Goal: Information Seeking & Learning: Learn about a topic

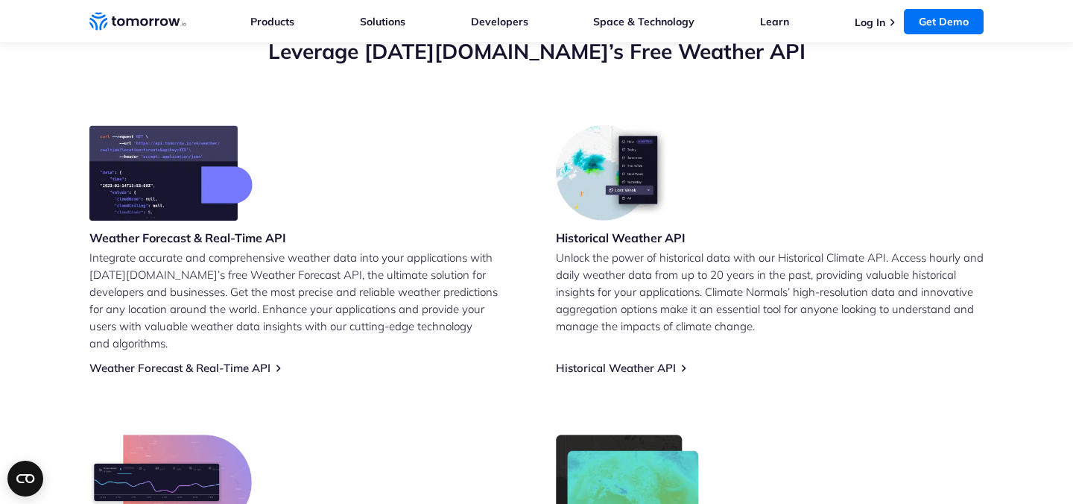
scroll to position [564, 0]
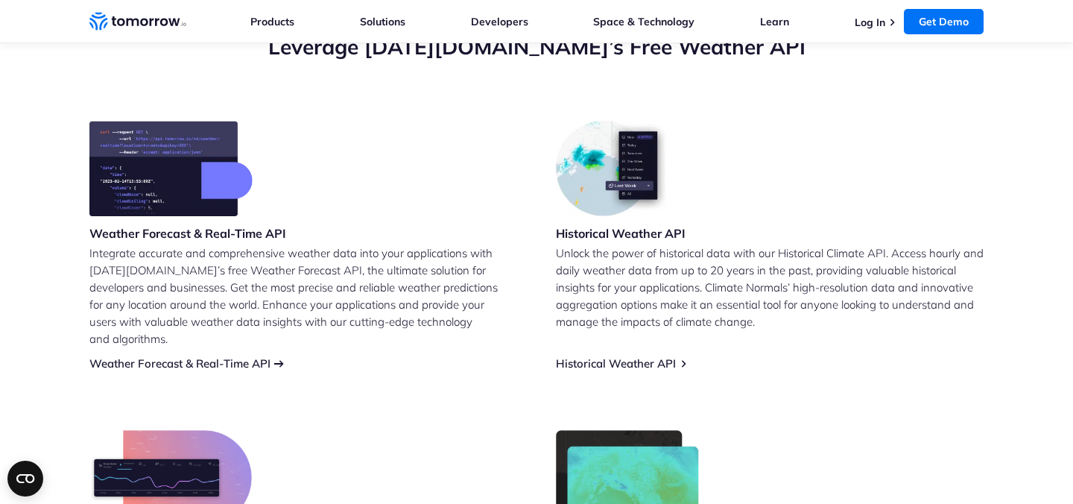
click at [223, 356] on link "Weather Forecast & Real-Time API" at bounding box center [179, 363] width 181 height 14
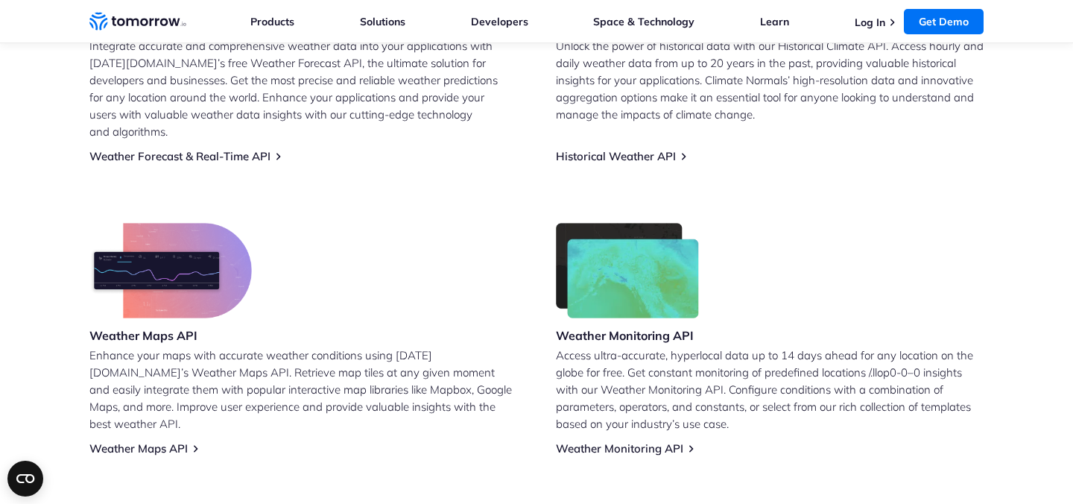
scroll to position [655, 0]
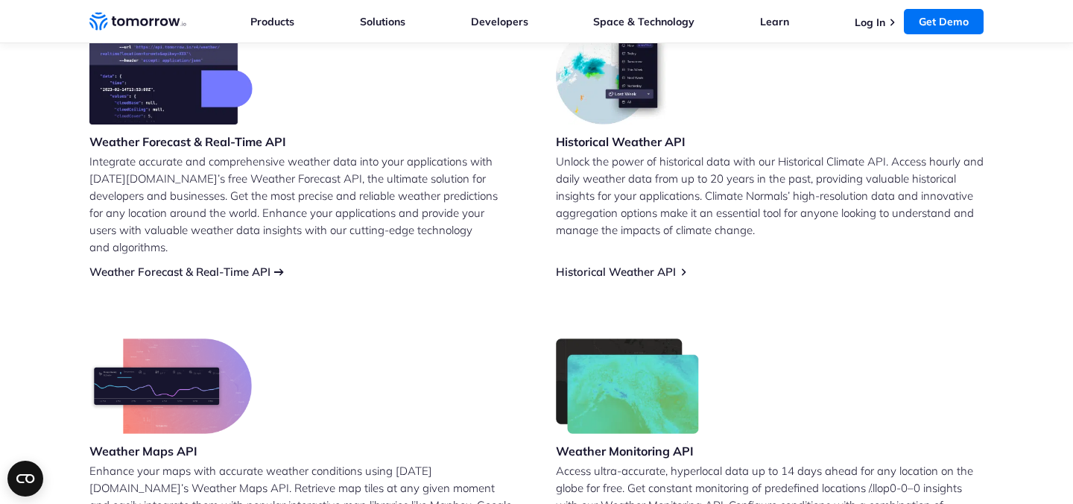
click at [160, 264] on link "Weather Forecast & Real-Time API" at bounding box center [179, 271] width 181 height 14
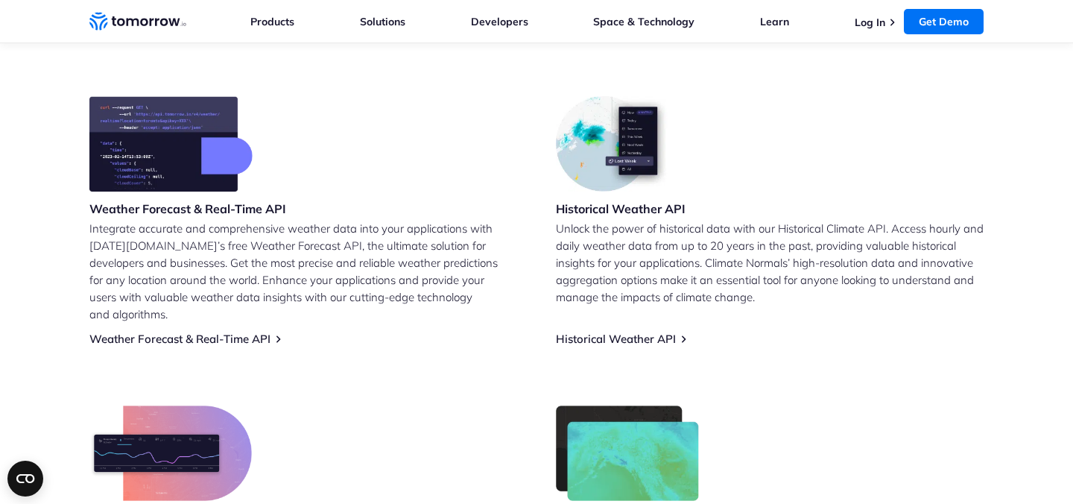
scroll to position [591, 0]
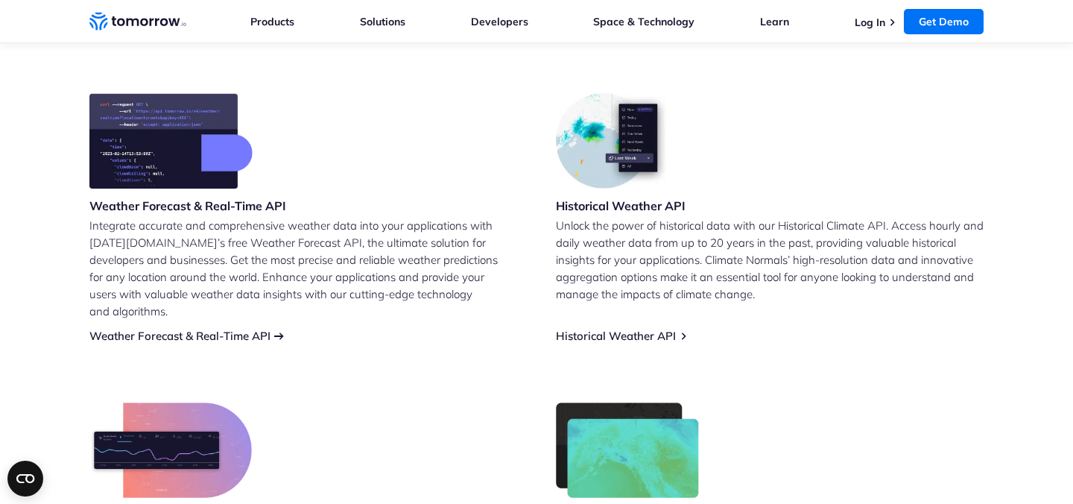
click at [251, 328] on link "Weather Forecast & Real-Time API" at bounding box center [179, 335] width 181 height 14
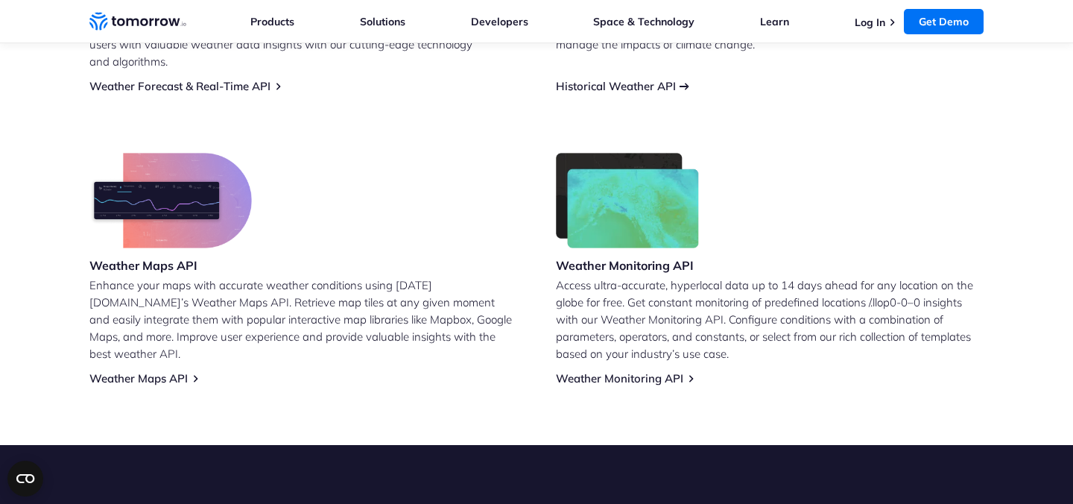
click at [634, 79] on link "Historical Weather API" at bounding box center [616, 86] width 120 height 14
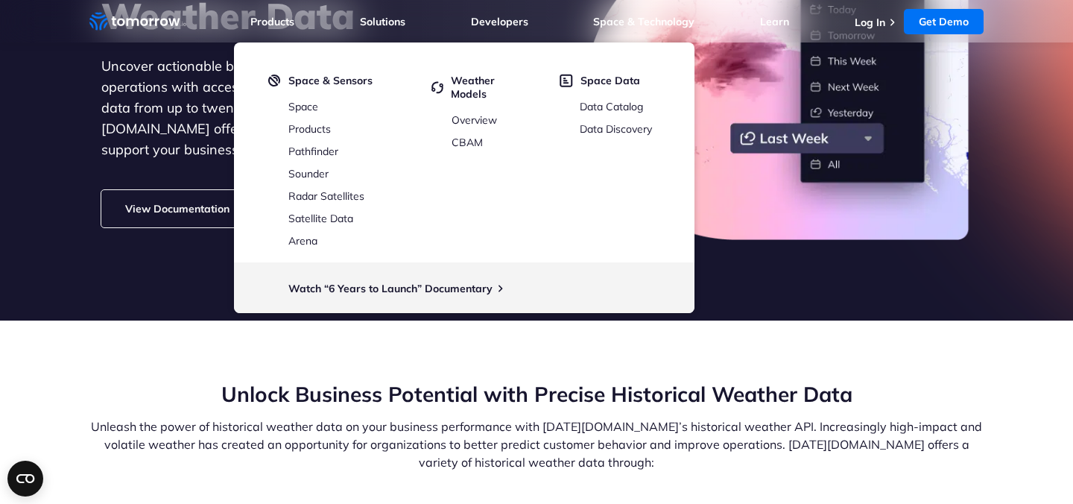
scroll to position [209, 0]
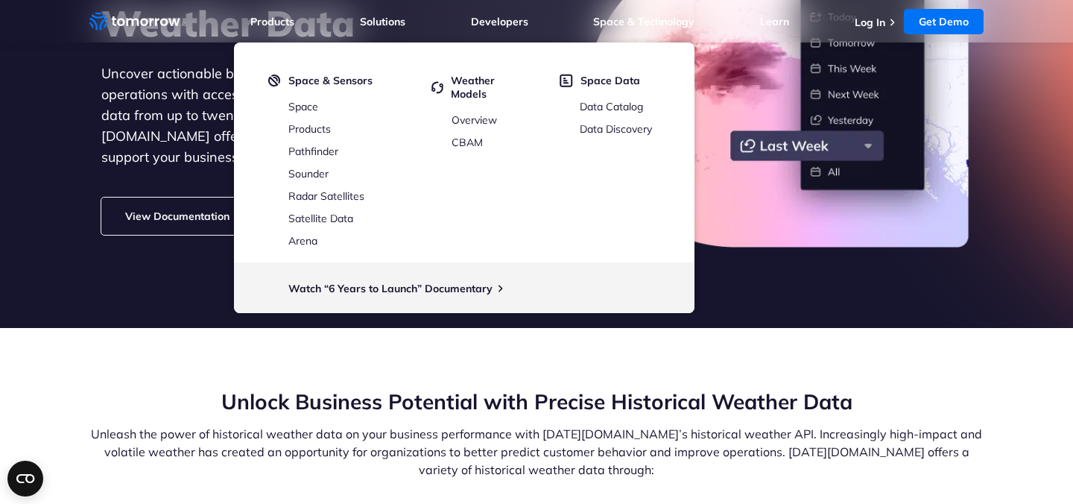
click at [209, 209] on link "View Documentation" at bounding box center [177, 215] width 152 height 37
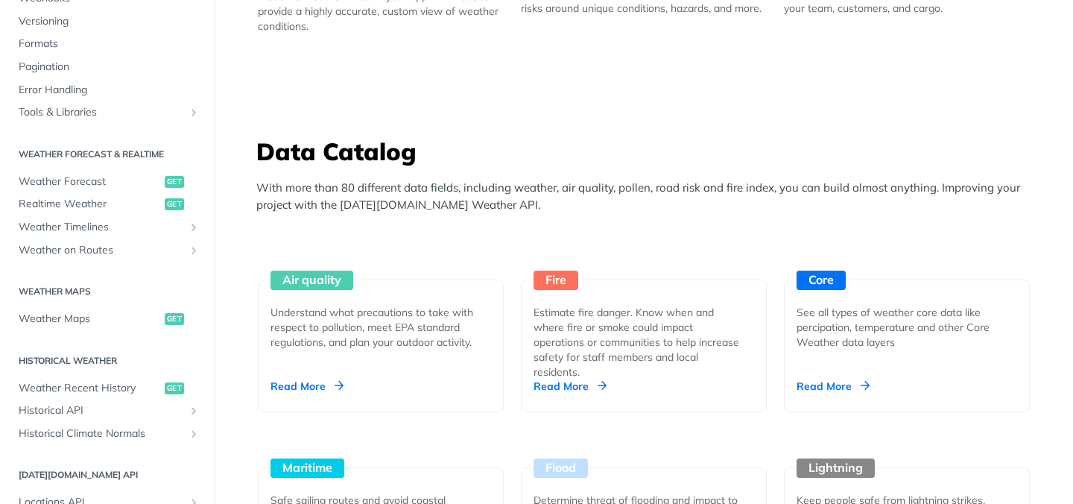
scroll to position [190, 0]
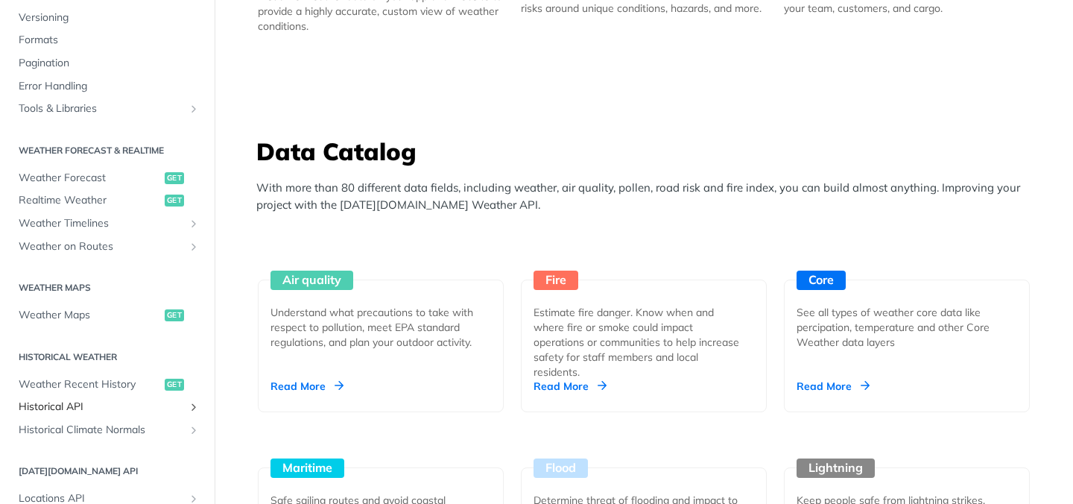
click at [98, 409] on span "Historical API" at bounding box center [101, 406] width 165 height 15
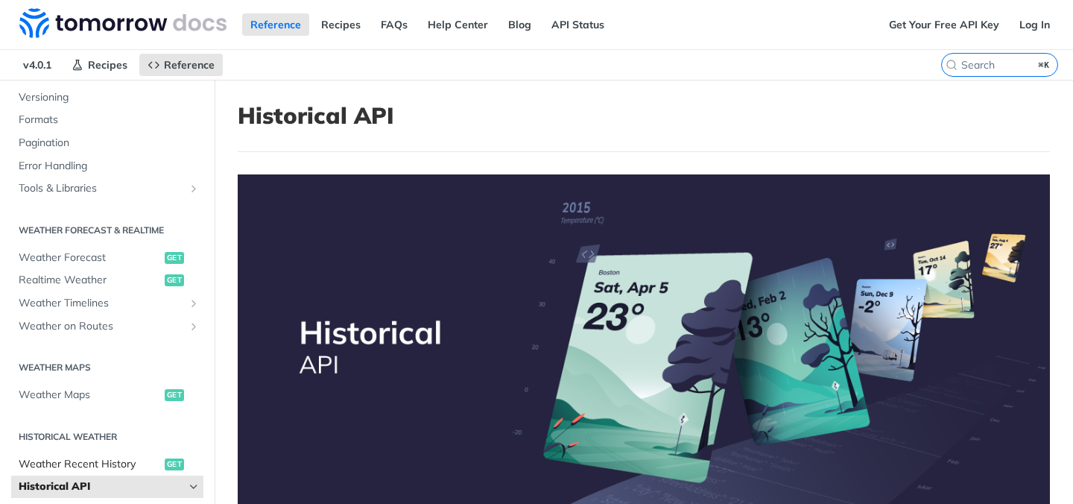
click at [109, 463] on span "Weather Recent History" at bounding box center [90, 464] width 142 height 15
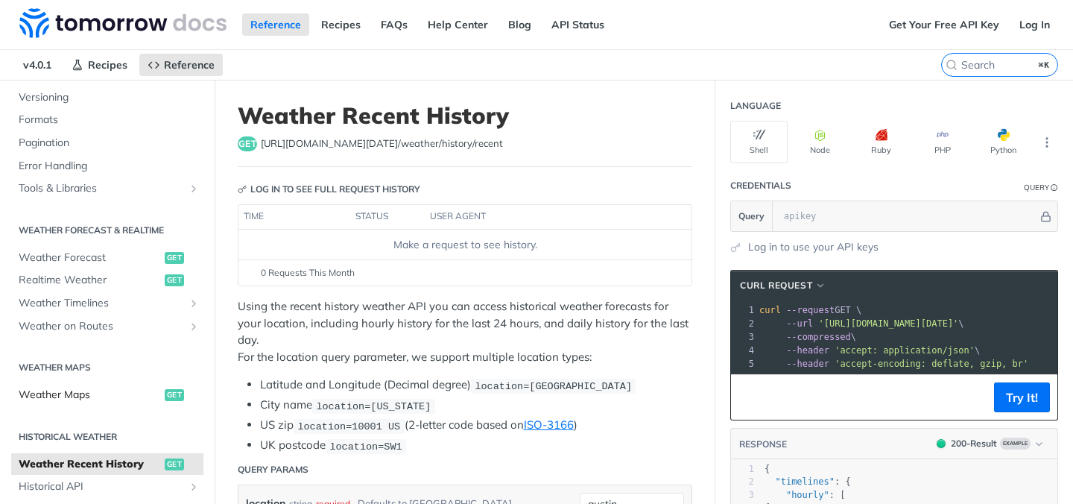
click at [110, 394] on span "Weather Maps" at bounding box center [90, 394] width 142 height 15
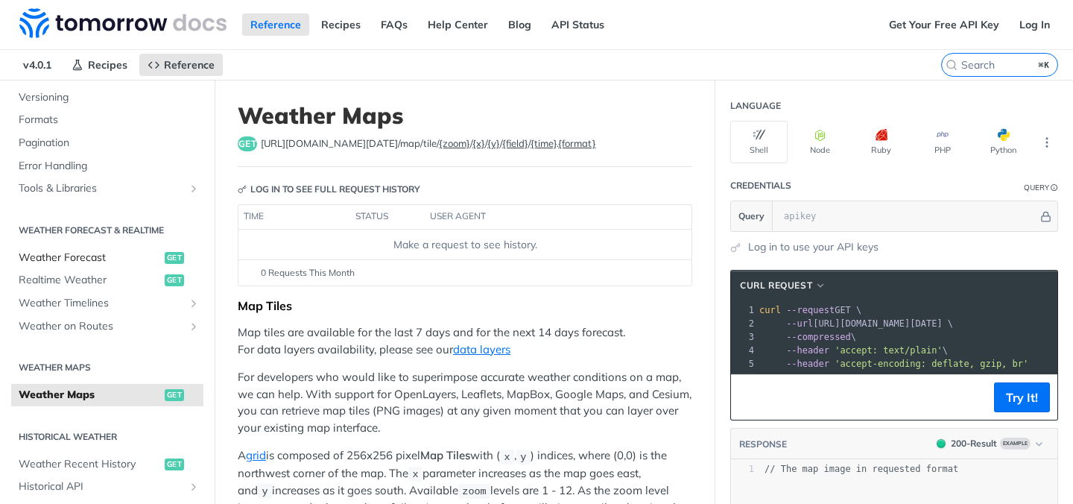
click at [119, 253] on span "Weather Forecast" at bounding box center [90, 257] width 142 height 15
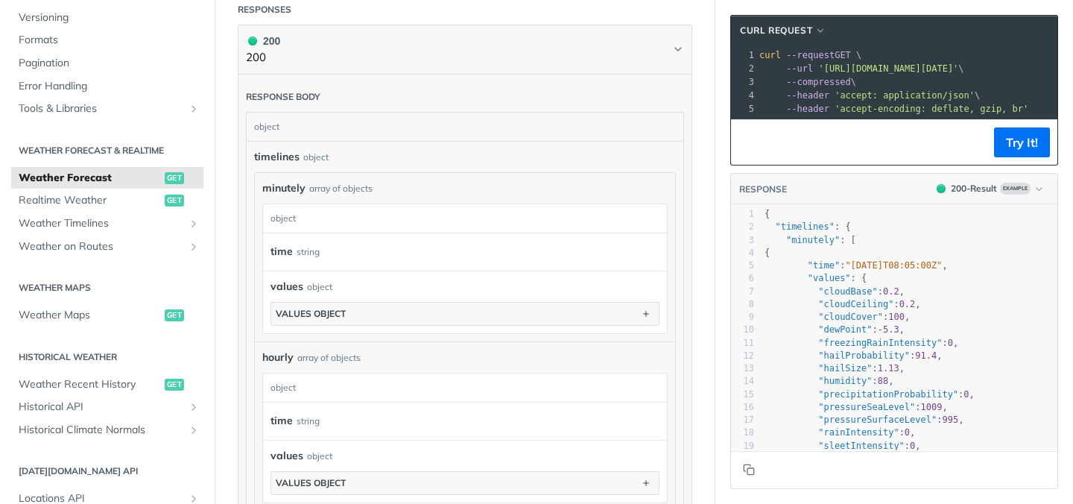
scroll to position [513, 0]
